Goal: Find specific page/section: Find specific page/section

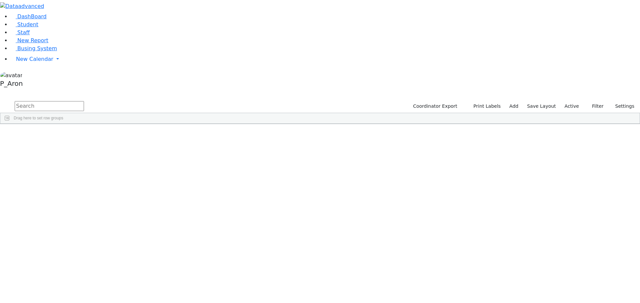
click at [84, 101] on input "text" at bounding box center [49, 106] width 69 height 10
type input "w"
type input "[PERSON_NAME]"
click at [38, 28] on link "Student" at bounding box center [25, 24] width 28 height 6
click at [84, 101] on input "text" at bounding box center [49, 106] width 69 height 10
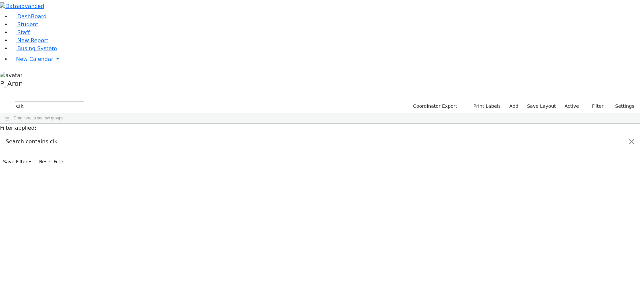
type input "cik"
click at [37, 135] on div "6511258" at bounding box center [18, 139] width 37 height 9
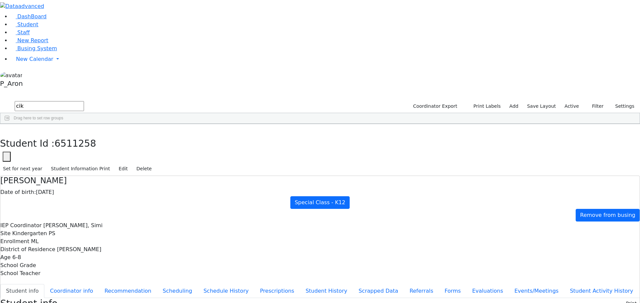
scroll to position [12, 0]
drag, startPoint x: 157, startPoint y: 106, endPoint x: 160, endPoint y: 109, distance: 4.1
click at [157, 285] on button "Recommendation" at bounding box center [128, 292] width 58 height 14
checkbox input "true"
click at [3, 129] on use "button" at bounding box center [3, 129] width 0 height 0
